Goal: Task Accomplishment & Management: Complete application form

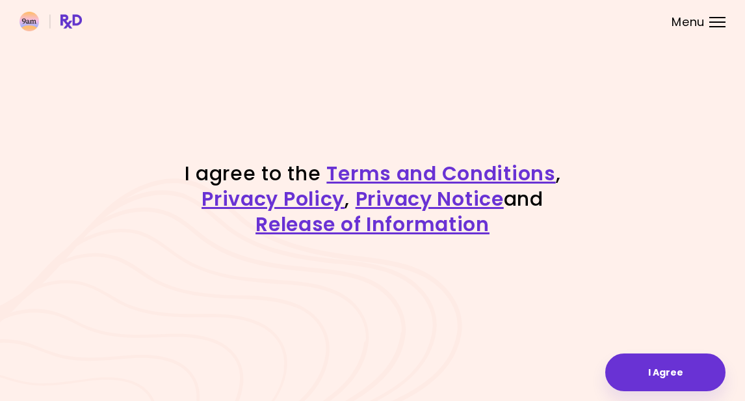
click at [668, 374] on button "I Agree" at bounding box center [666, 372] width 120 height 38
